Goal: Task Accomplishment & Management: Use online tool/utility

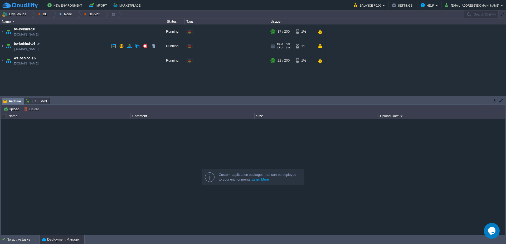
click at [4, 46] on td "be-behind-14 [DOMAIN_NAME]" at bounding box center [79, 46] width 158 height 14
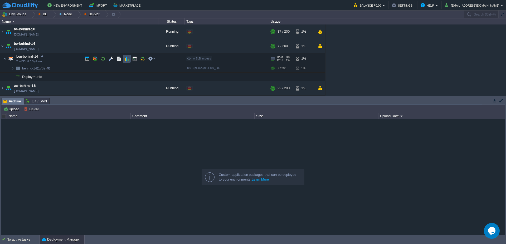
click at [125, 57] on button "button" at bounding box center [126, 58] width 5 height 5
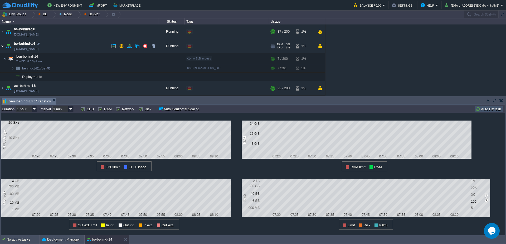
click at [3, 46] on img at bounding box center [2, 46] width 4 height 14
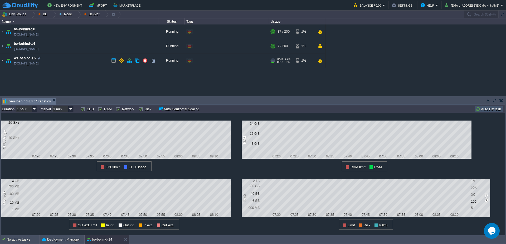
click at [2, 61] on img at bounding box center [2, 60] width 4 height 14
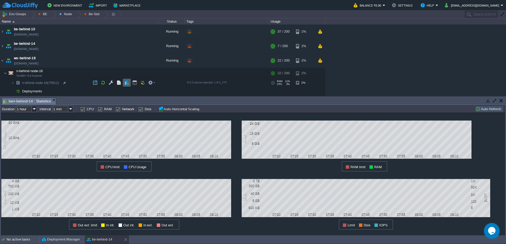
click at [129, 84] on button "button" at bounding box center [126, 82] width 5 height 5
click at [133, 84] on button "button" at bounding box center [134, 82] width 5 height 5
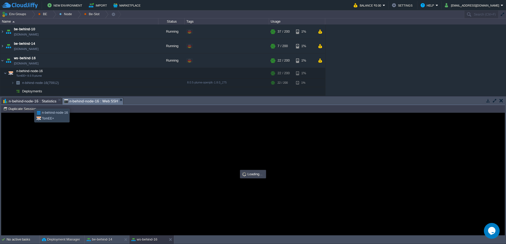
click at [32, 100] on span "n-behind-node-16 : Statistics" at bounding box center [29, 101] width 53 height 6
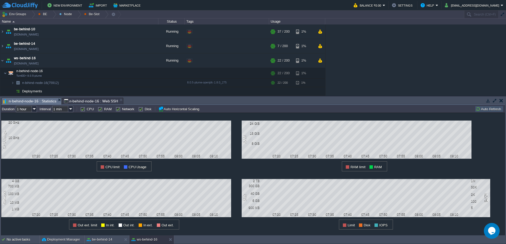
click at [85, 100] on span "n-behind-node-16 : Web SSH" at bounding box center [91, 101] width 54 height 6
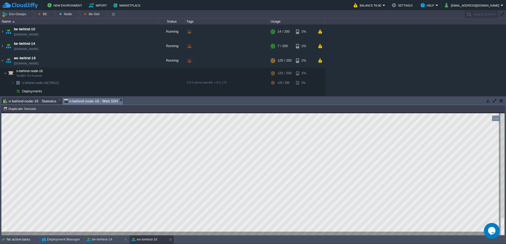
click at [32, 101] on span "n-behind-node-16 : Statistics" at bounding box center [29, 101] width 53 height 6
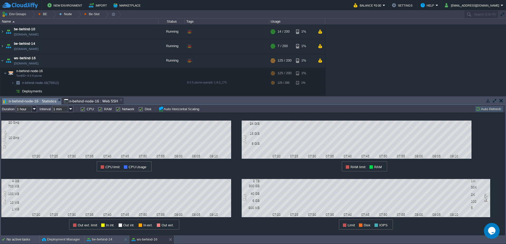
click at [491, 111] on button "Auto Refresh" at bounding box center [488, 109] width 27 height 5
click at [86, 101] on span "n-behind-node-16 : Web SSH" at bounding box center [91, 101] width 54 height 6
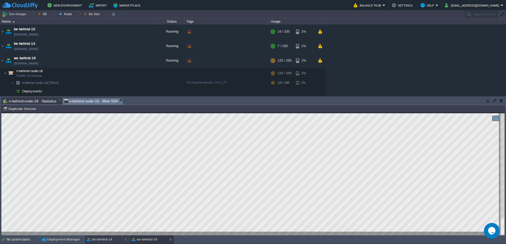
click at [100, 240] on button "be-behind-14" at bounding box center [100, 239] width 26 height 5
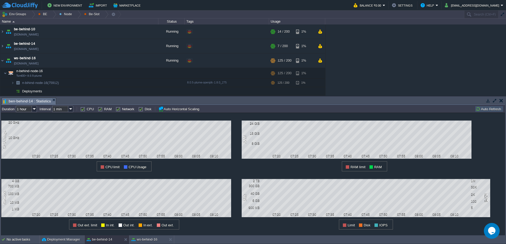
click at [481, 107] on button "Auto Refresh" at bounding box center [488, 109] width 27 height 5
click at [382, 8] on button "Balance ₹0.00" at bounding box center [367, 5] width 29 height 6
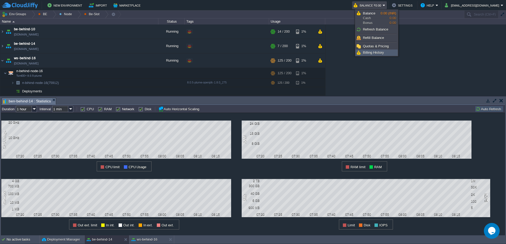
click at [376, 52] on span "Billing History" at bounding box center [373, 53] width 21 height 4
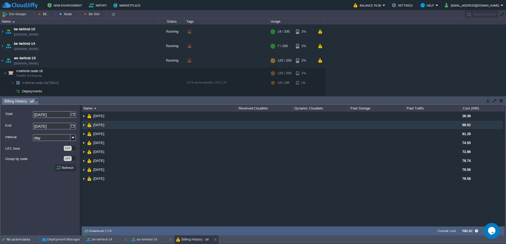
click at [84, 127] on img at bounding box center [84, 125] width 4 height 9
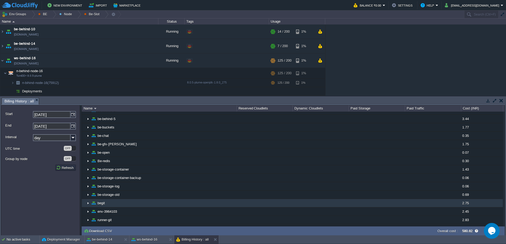
scroll to position [63, 0]
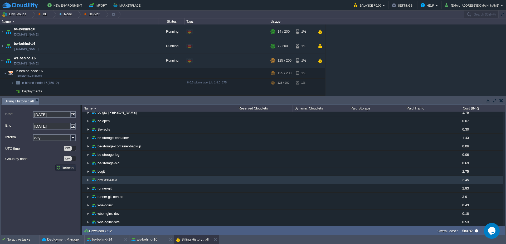
click at [88, 183] on img at bounding box center [88, 180] width 4 height 8
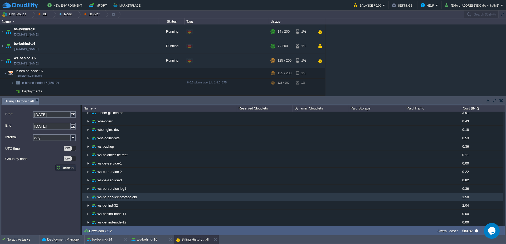
scroll to position [158, 0]
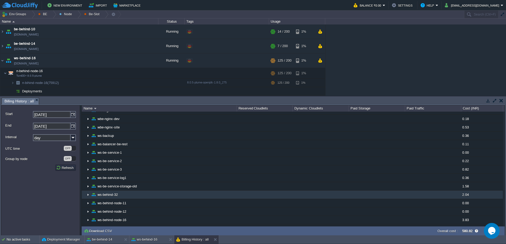
click at [86, 195] on img at bounding box center [88, 195] width 4 height 8
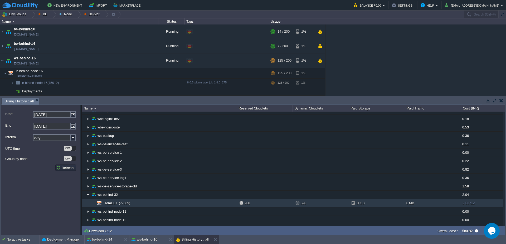
click at [92, 205] on img at bounding box center [92, 203] width 4 height 8
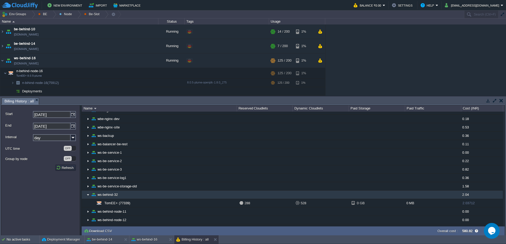
click at [85, 198] on td "ws-behind-32" at bounding box center [159, 195] width 155 height 8
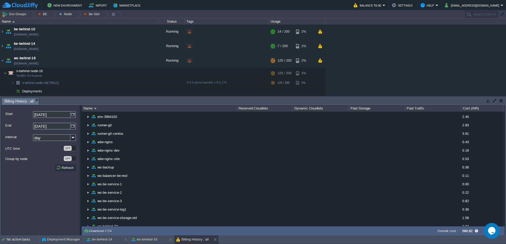
scroll to position [0, 0]
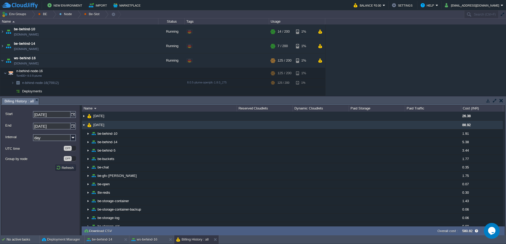
click at [83, 125] on img at bounding box center [84, 125] width 4 height 9
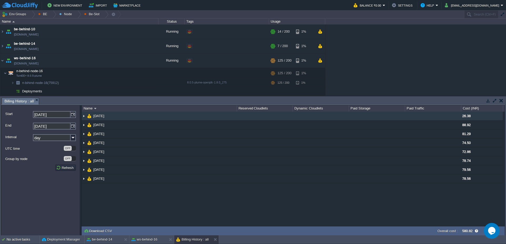
click at [85, 115] on img at bounding box center [84, 116] width 4 height 9
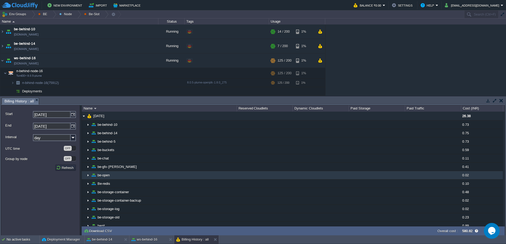
click at [85, 175] on img at bounding box center [84, 173] width 4 height 5
click at [88, 176] on img at bounding box center [88, 175] width 4 height 8
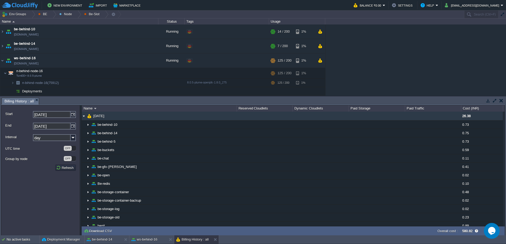
click at [83, 117] on img at bounding box center [84, 116] width 4 height 9
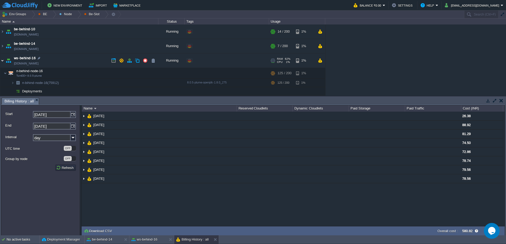
click at [3, 60] on img at bounding box center [2, 60] width 4 height 14
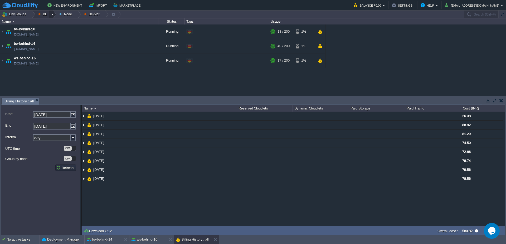
click at [50, 17] on div at bounding box center [52, 15] width 7 height 8
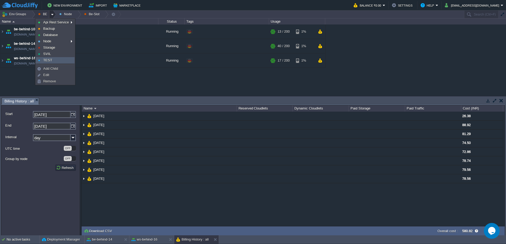
click at [60, 61] on link "TEST" at bounding box center [55, 60] width 38 height 6
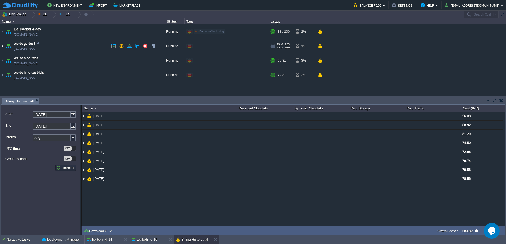
click at [1, 48] on img at bounding box center [2, 46] width 4 height 14
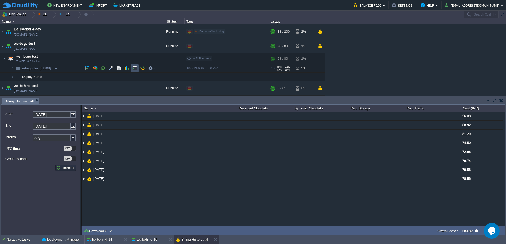
click at [136, 66] on button "button" at bounding box center [134, 68] width 5 height 5
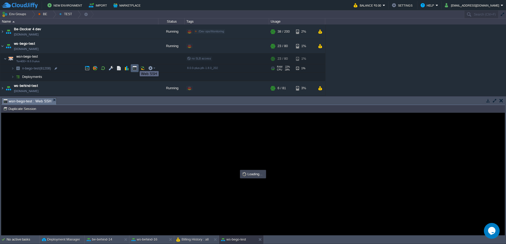
type input "#000000"
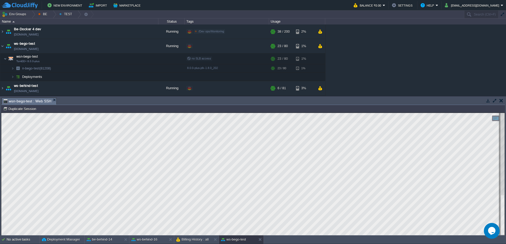
type textarea "MJVSorterTableList"
